Goal: Find specific page/section: Find specific page/section

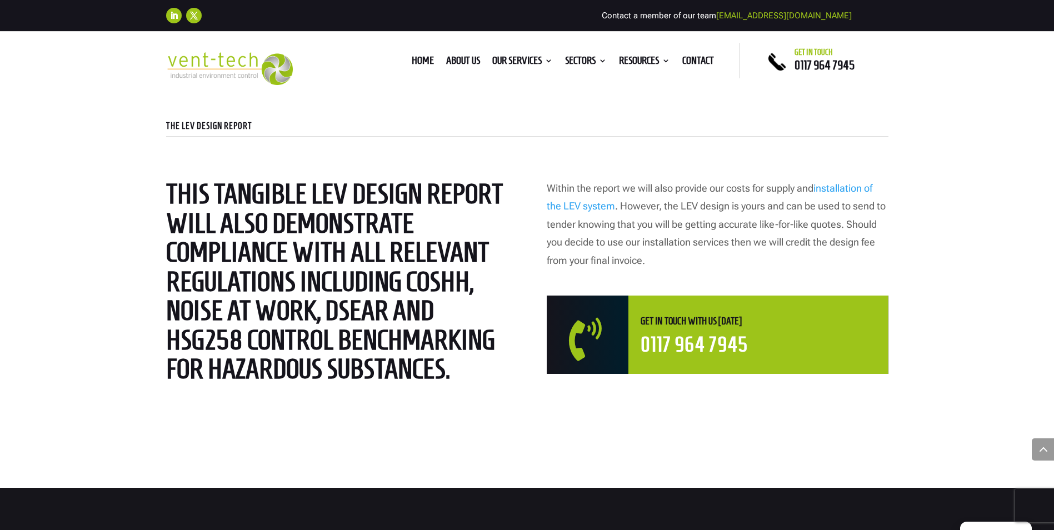
scroll to position [2946, 0]
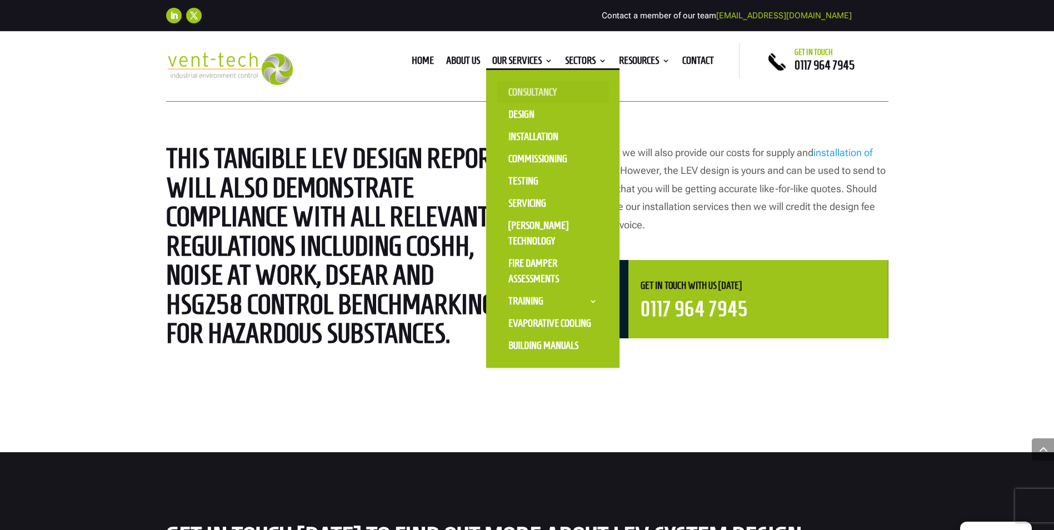
click at [540, 87] on link "Consultancy" at bounding box center [552, 92] width 111 height 22
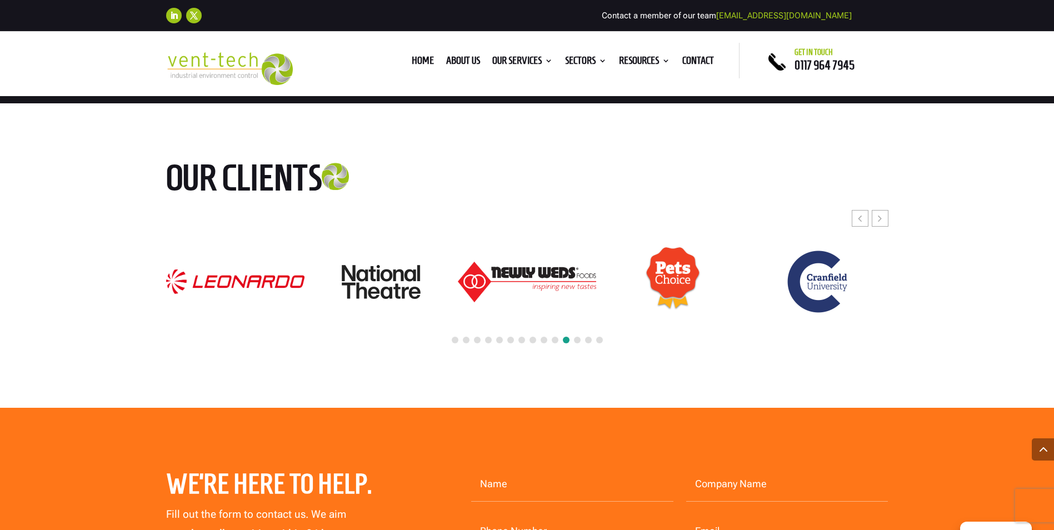
scroll to position [3168, 0]
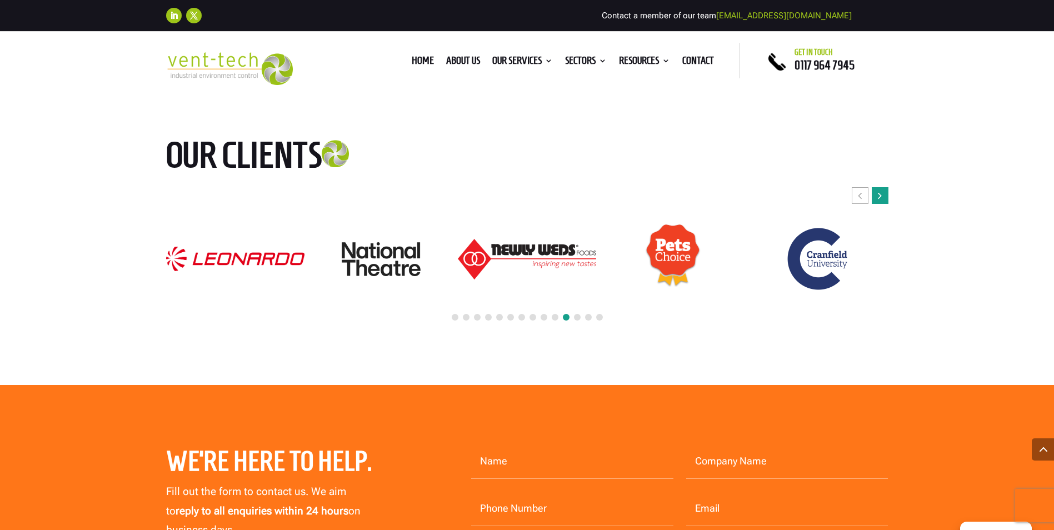
click at [878, 194] on icon "Next slide" at bounding box center [880, 195] width 4 height 11
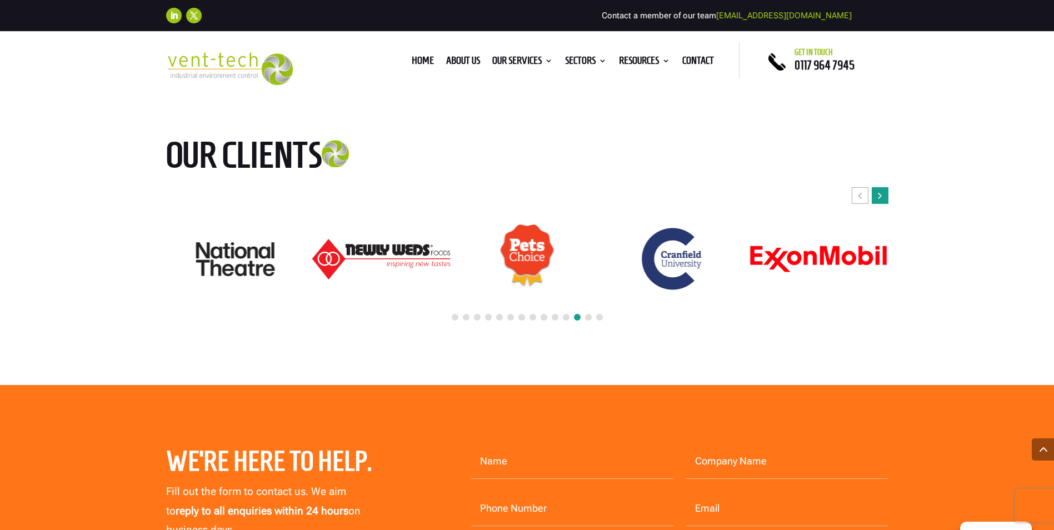
click at [878, 194] on icon "Next slide" at bounding box center [880, 195] width 4 height 11
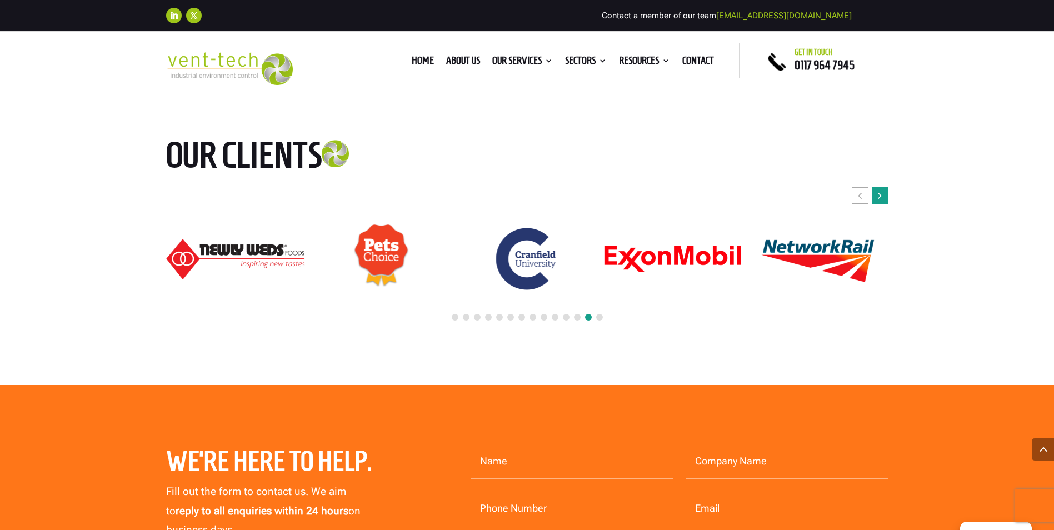
click at [878, 194] on icon "Next slide" at bounding box center [880, 195] width 4 height 11
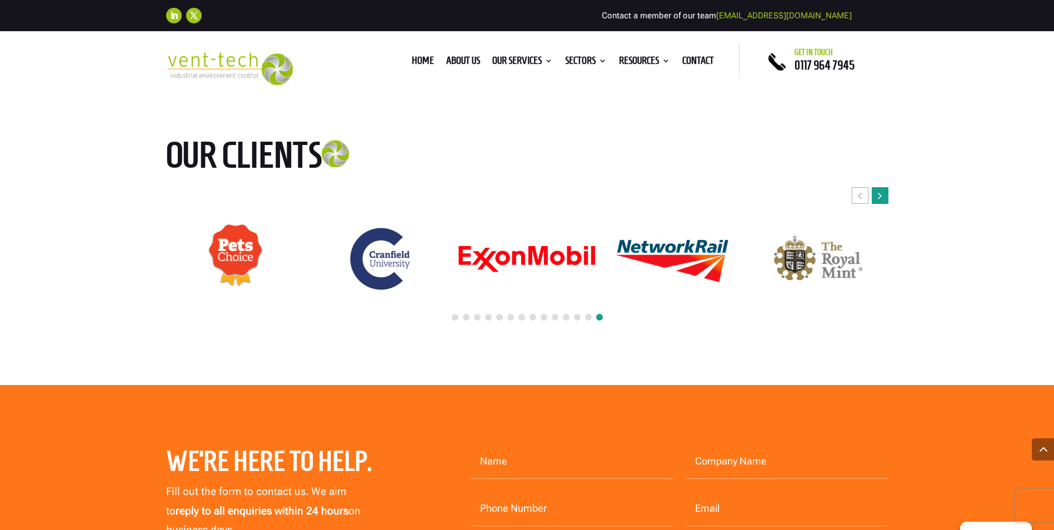
click at [878, 194] on icon "Next slide" at bounding box center [880, 195] width 4 height 11
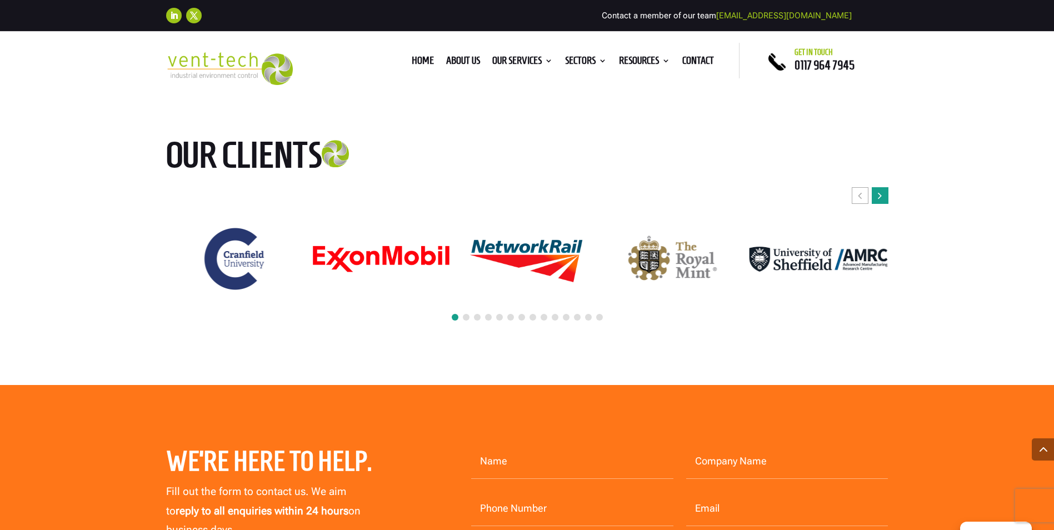
click at [878, 194] on icon "Next slide" at bounding box center [880, 195] width 4 height 11
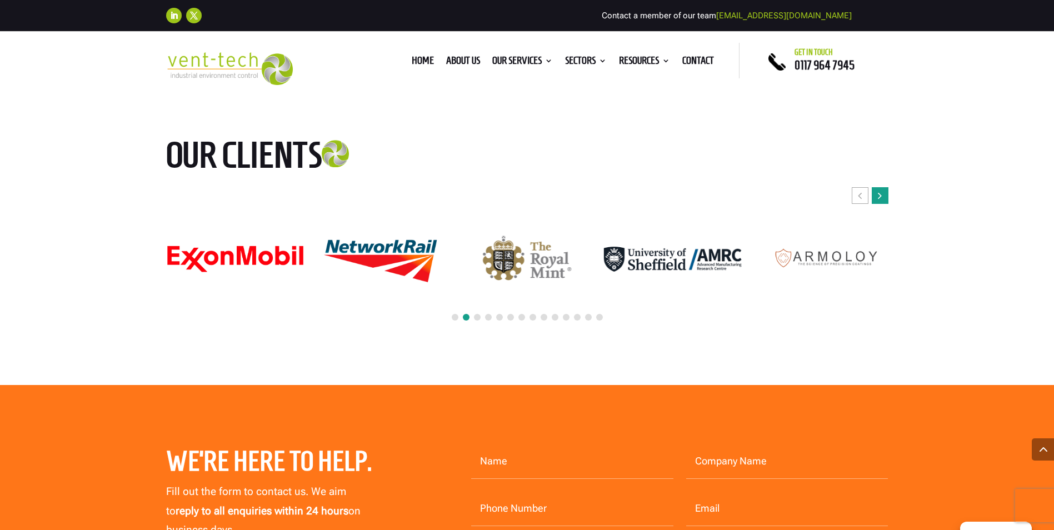
click at [878, 194] on icon "Next slide" at bounding box center [880, 195] width 4 height 11
click at [878, 195] on icon "Next slide" at bounding box center [880, 195] width 4 height 11
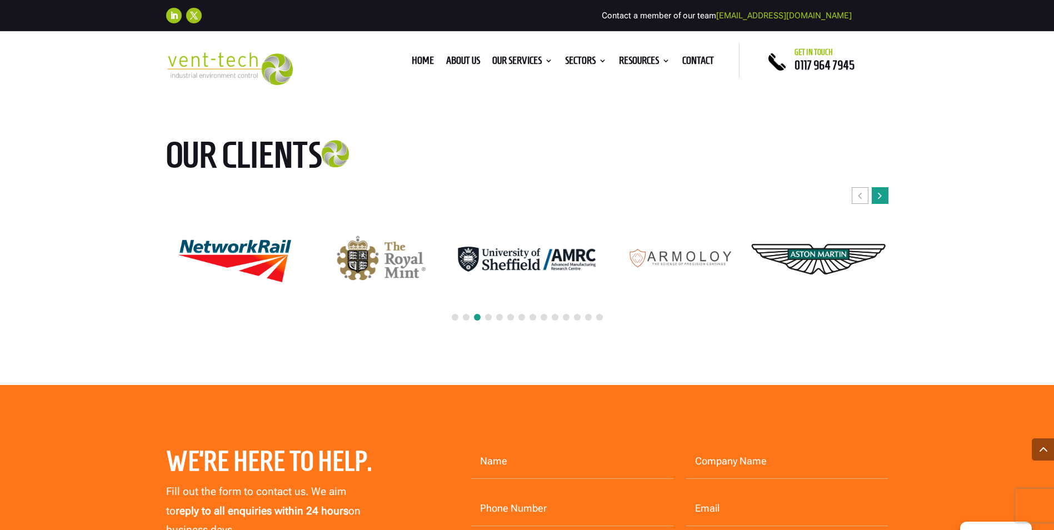
click at [878, 195] on icon "Next slide" at bounding box center [880, 195] width 4 height 11
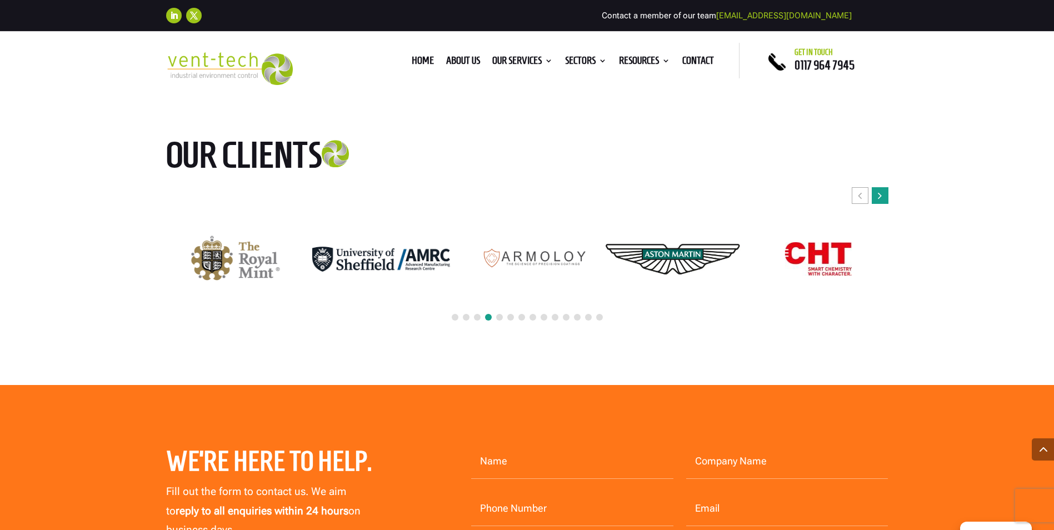
click at [878, 195] on icon "Next slide" at bounding box center [880, 195] width 4 height 11
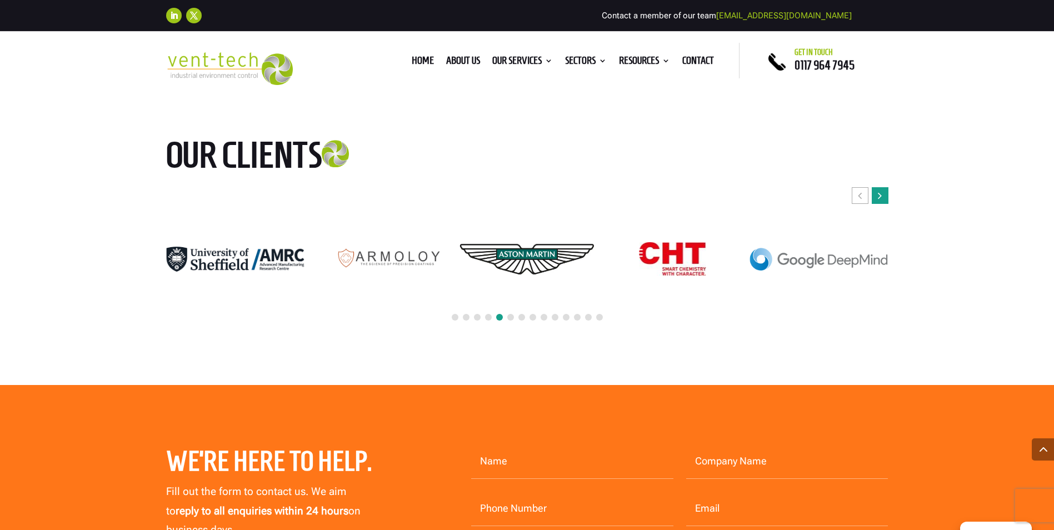
click at [878, 195] on icon "Next slide" at bounding box center [880, 195] width 4 height 11
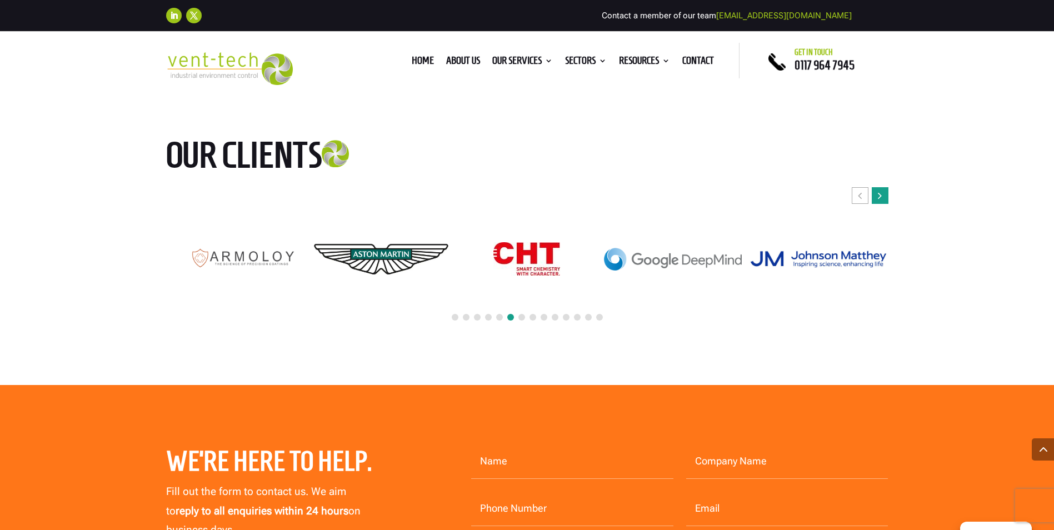
click at [878, 195] on icon "Next slide" at bounding box center [880, 195] width 4 height 11
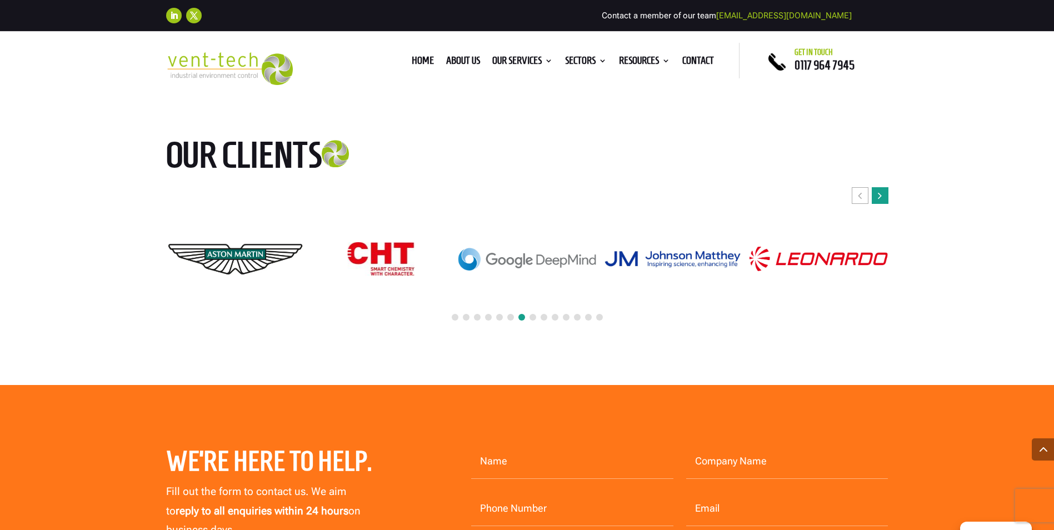
click at [878, 195] on icon "Next slide" at bounding box center [880, 195] width 4 height 11
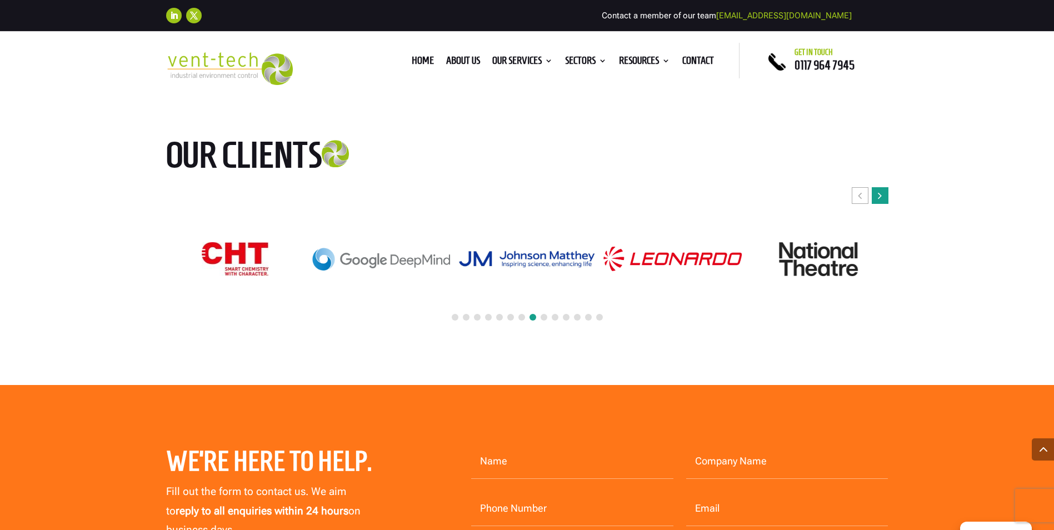
click at [878, 195] on icon "Next slide" at bounding box center [880, 195] width 4 height 11
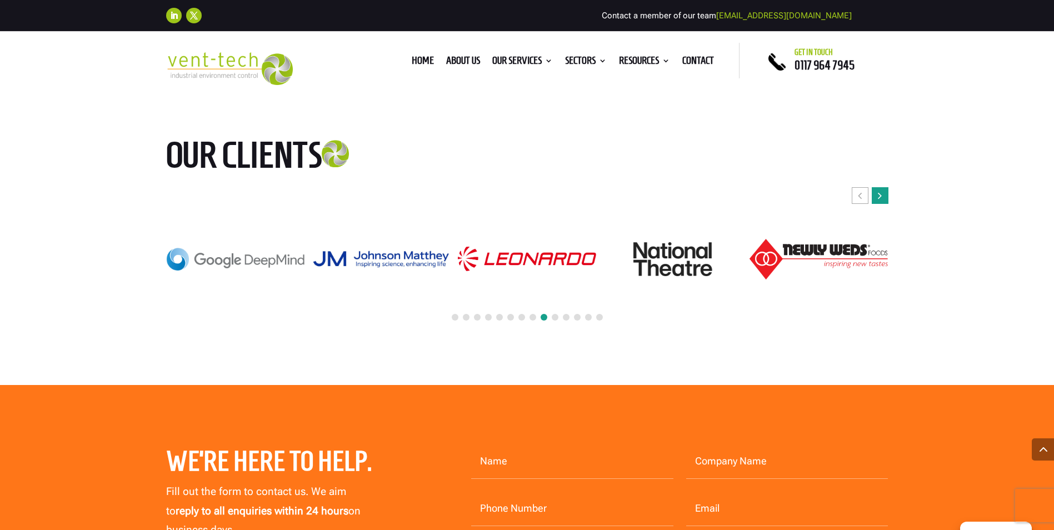
click at [878, 195] on icon "Next slide" at bounding box center [880, 195] width 4 height 11
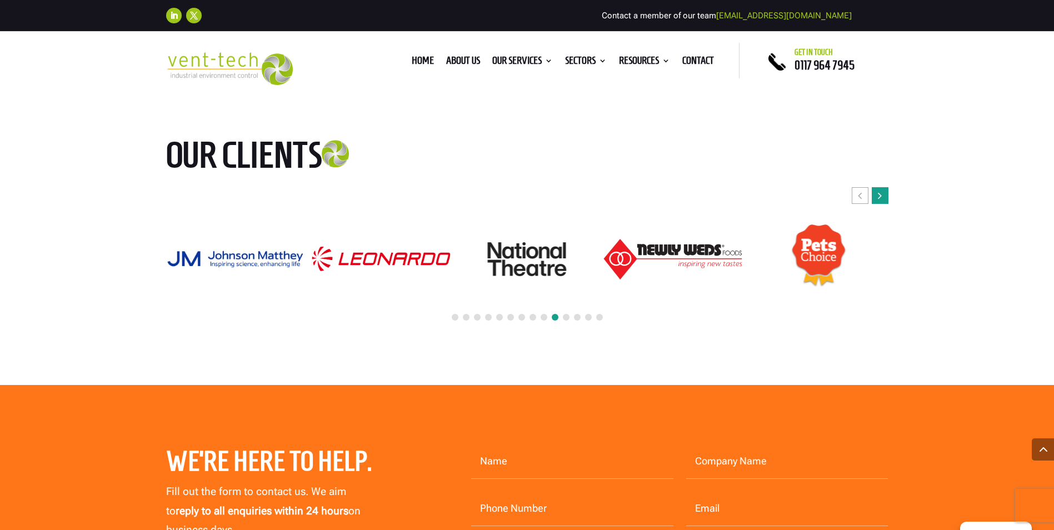
click at [878, 195] on icon "Next slide" at bounding box center [880, 195] width 4 height 11
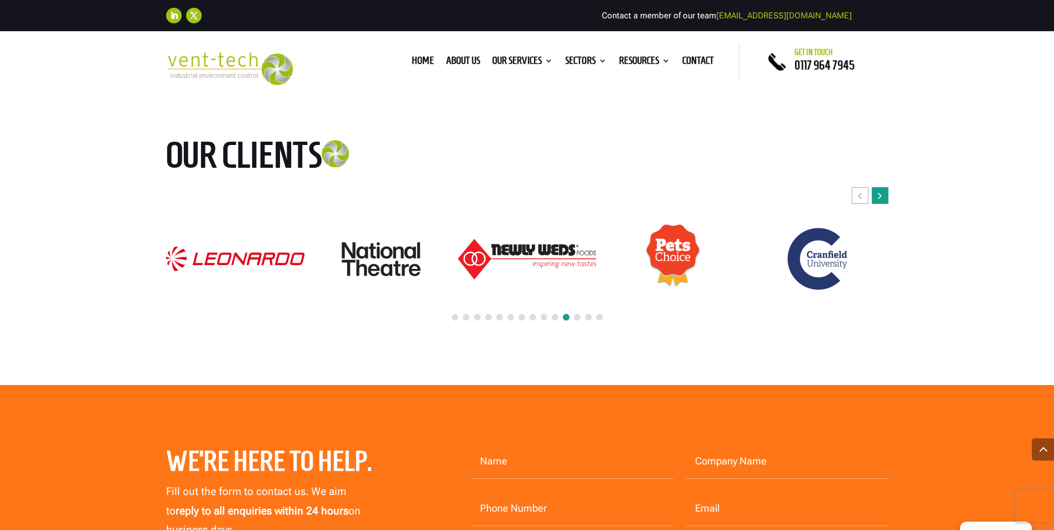
click at [878, 195] on icon "Next slide" at bounding box center [880, 195] width 4 height 11
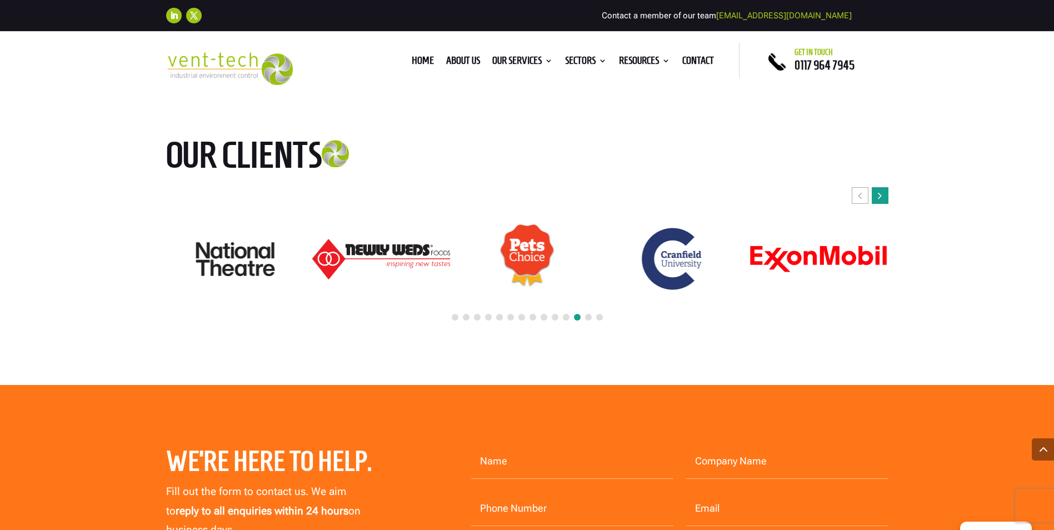
click at [878, 195] on icon "Next slide" at bounding box center [880, 195] width 4 height 11
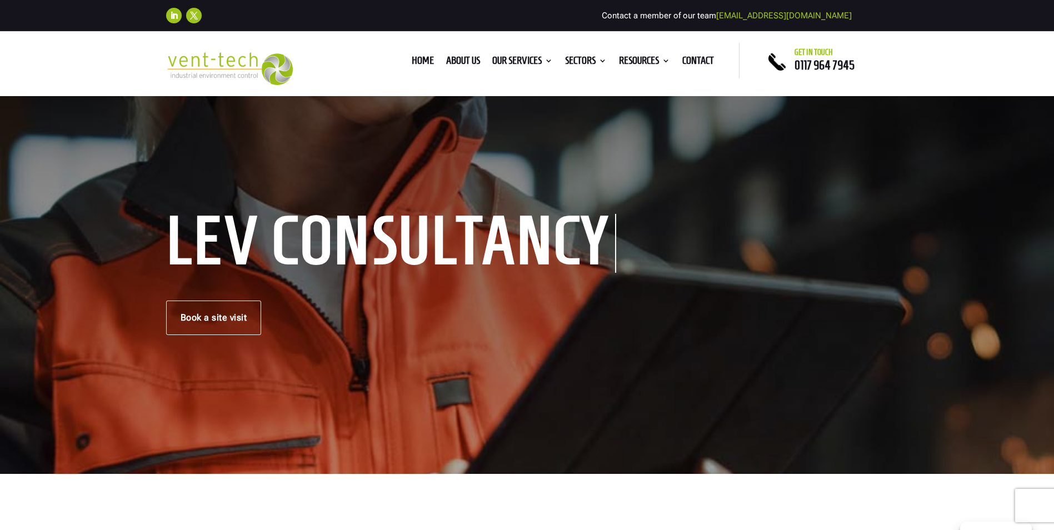
scroll to position [0, 0]
